Goal: Task Accomplishment & Management: Use online tool/utility

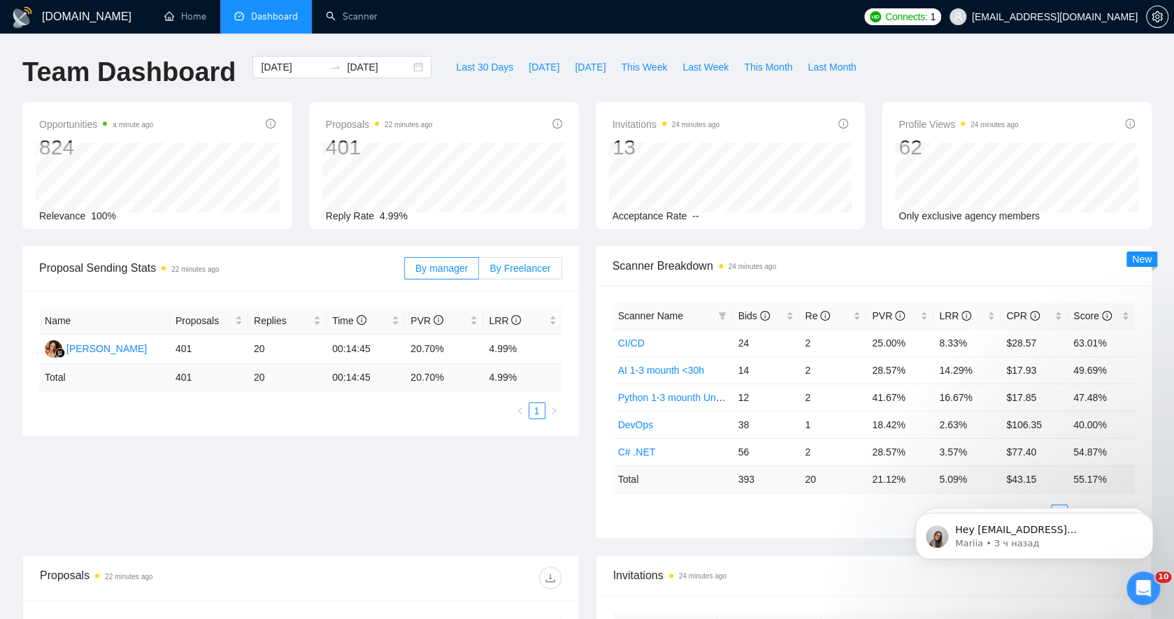
click at [531, 259] on label "By Freelancer" at bounding box center [520, 268] width 83 height 22
click at [479, 272] on input "By Freelancer" at bounding box center [479, 272] width 0 height 0
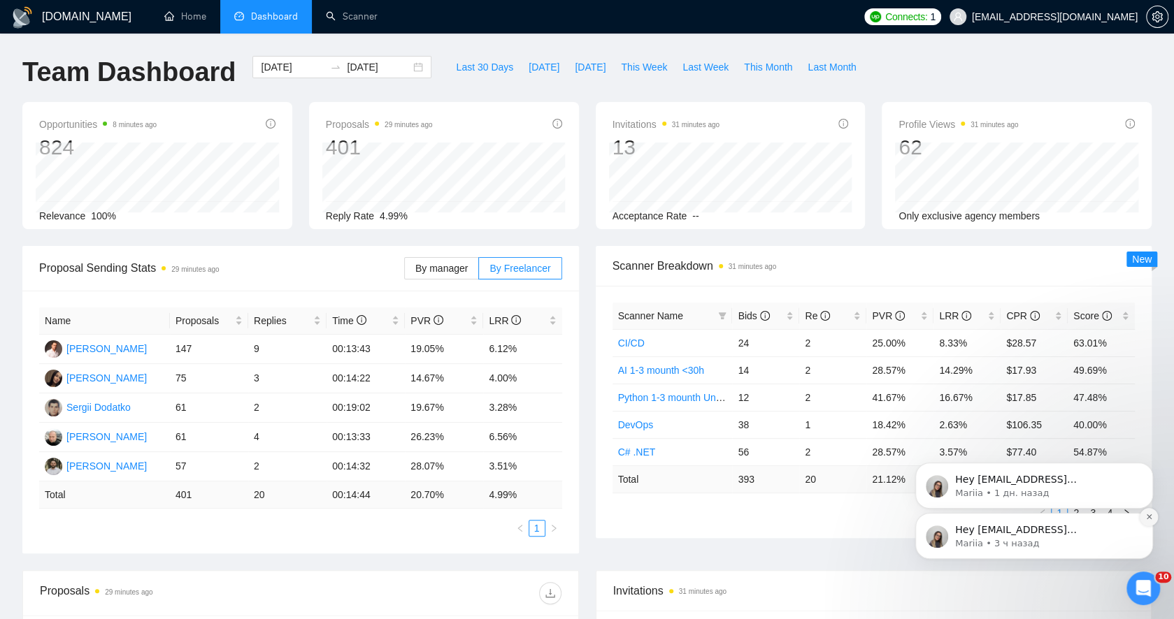
click at [1148, 513] on icon "Dismiss notification" at bounding box center [1149, 517] width 8 height 8
click at [1152, 515] on icon "Dismiss notification" at bounding box center [1149, 517] width 8 height 8
